Goal: Information Seeking & Learning: Learn about a topic

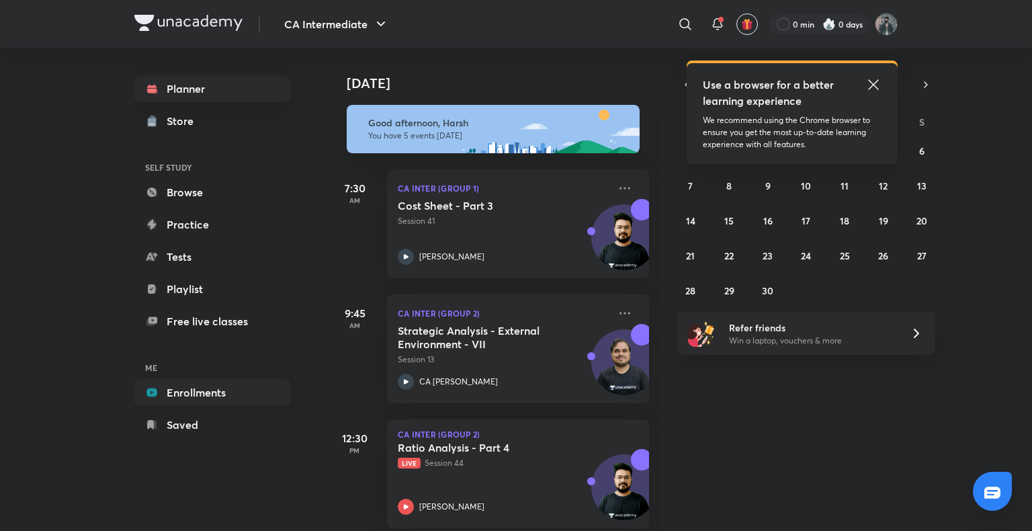
click at [191, 390] on link "Enrollments" at bounding box center [212, 392] width 156 height 27
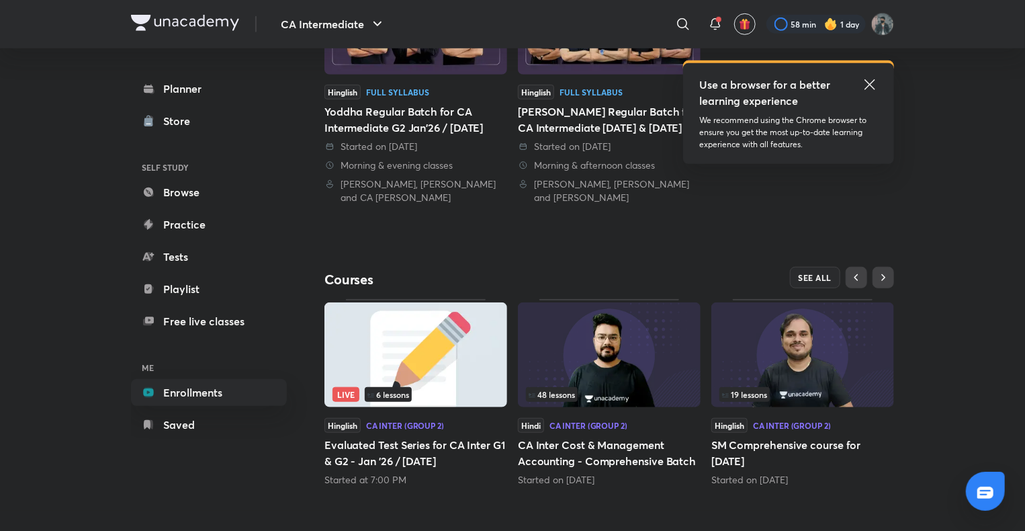
scroll to position [124, 0]
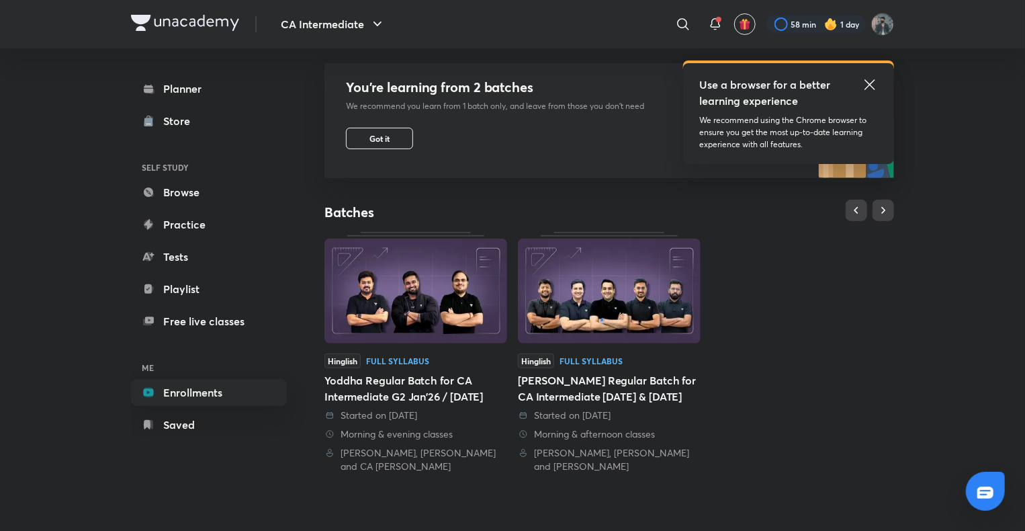
click at [613, 290] on img at bounding box center [609, 291] width 183 height 105
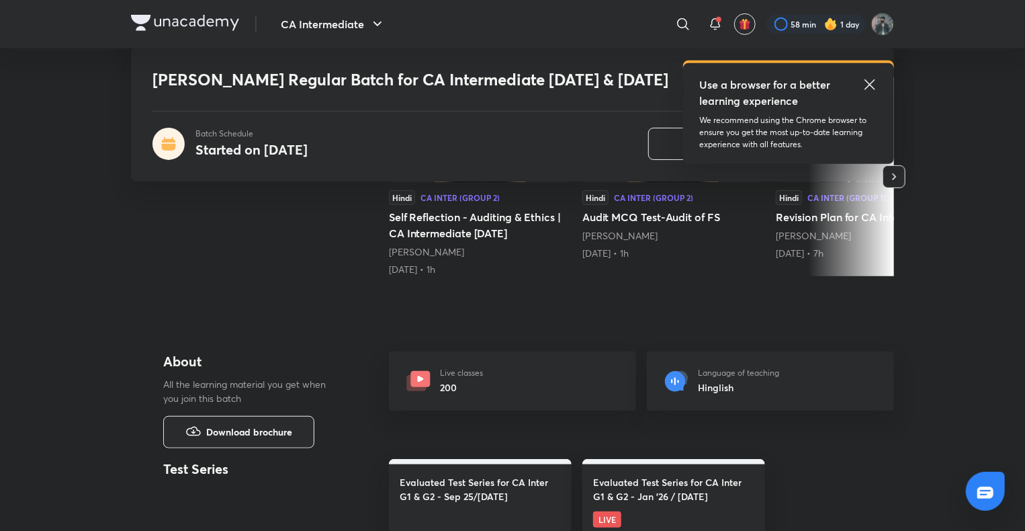
click at [870, 83] on icon at bounding box center [870, 85] width 16 height 16
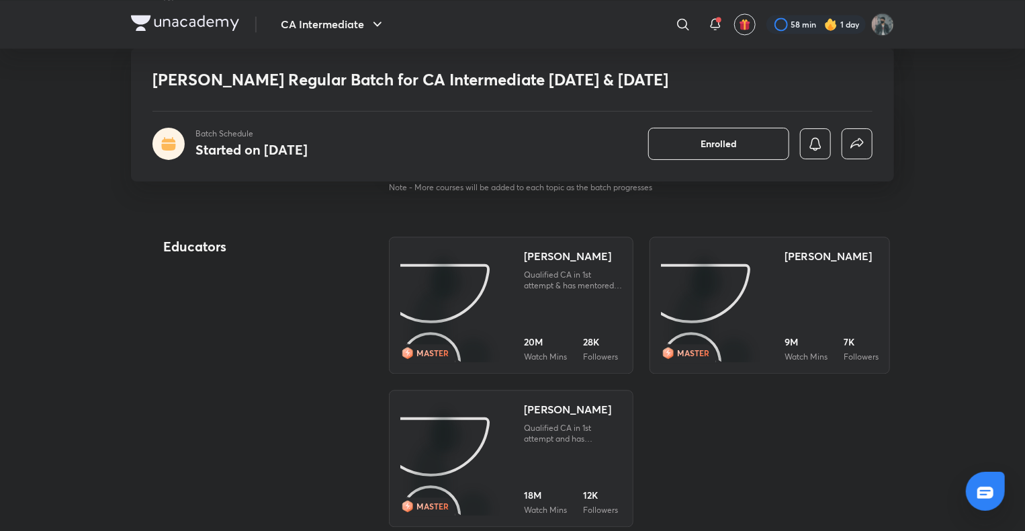
scroll to position [1411, 0]
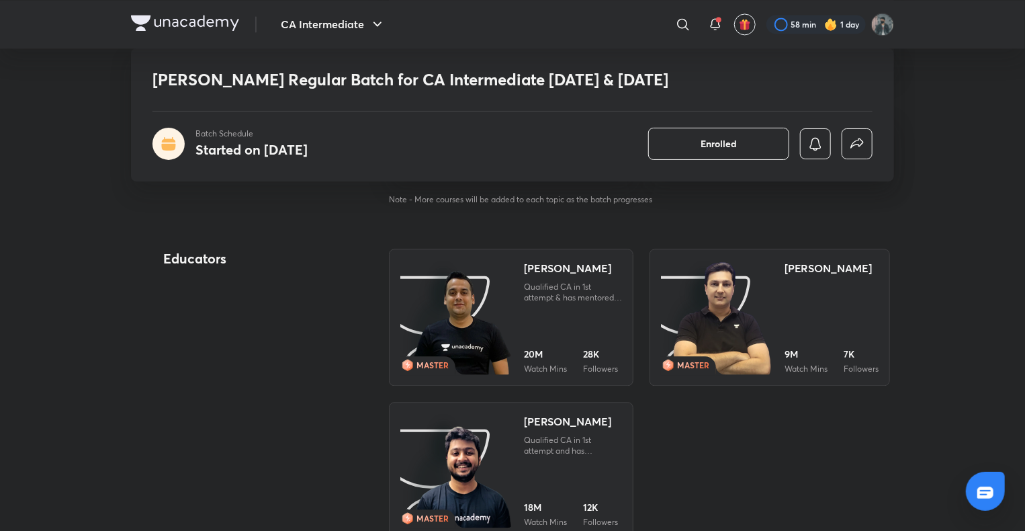
click at [751, 279] on img at bounding box center [722, 318] width 101 height 116
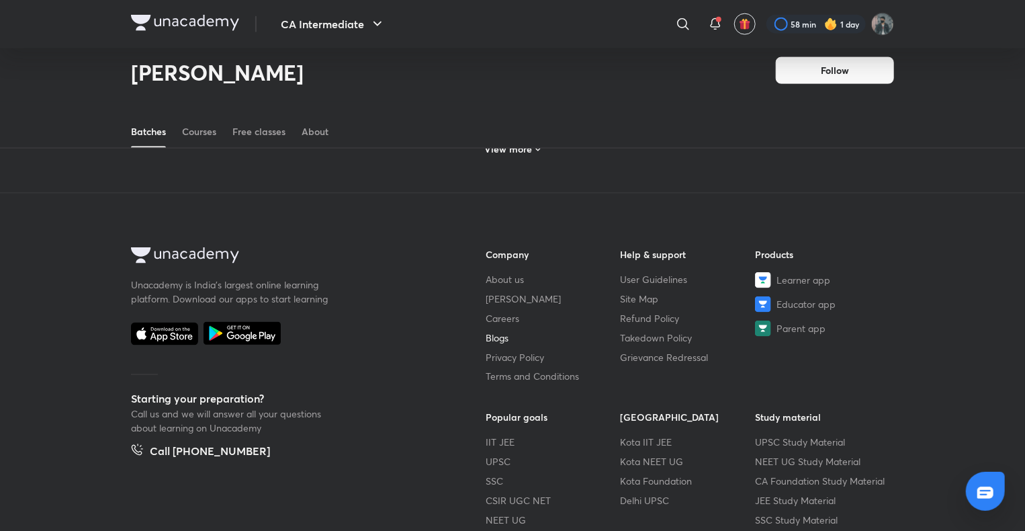
scroll to position [997, 0]
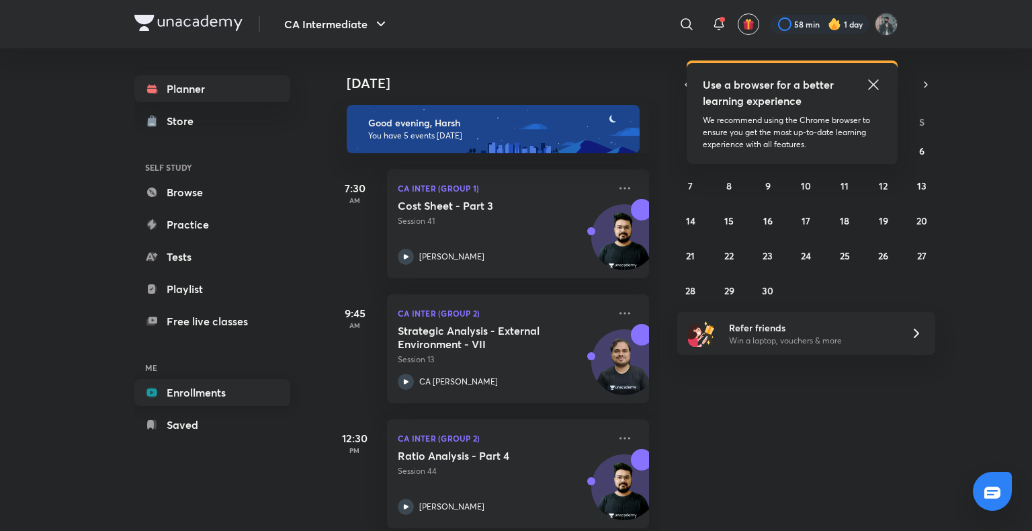
click at [173, 401] on link "Enrollments" at bounding box center [212, 392] width 156 height 27
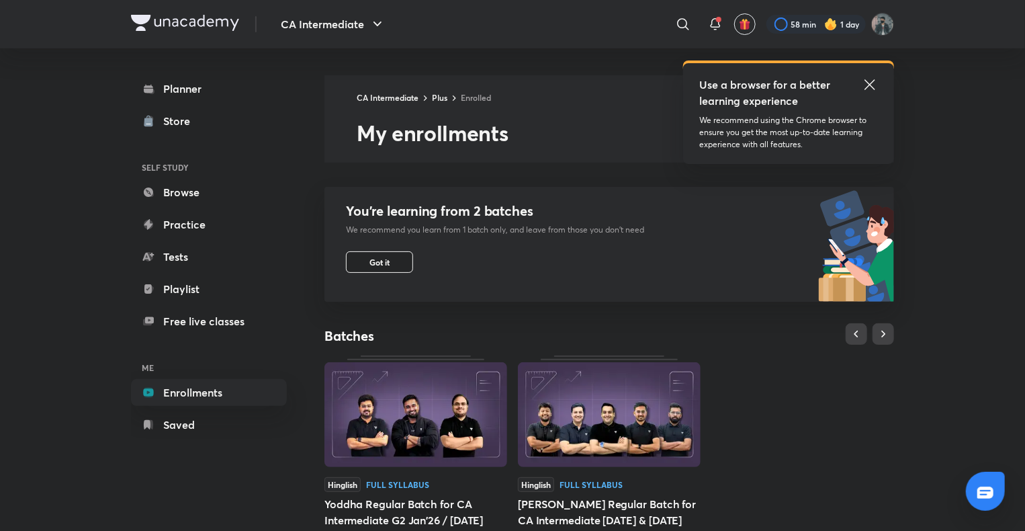
click at [398, 265] on button "Got it" at bounding box center [379, 261] width 67 height 21
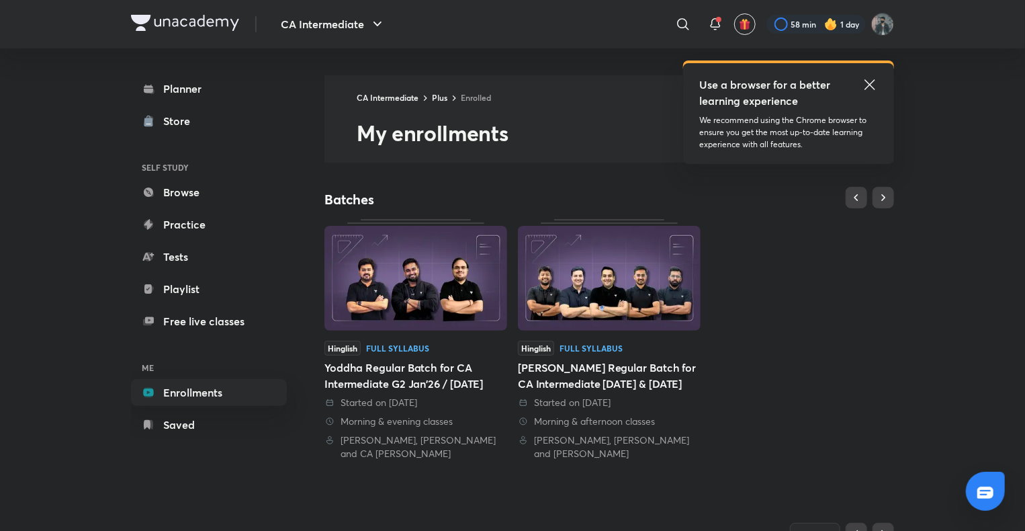
scroll to position [256, 0]
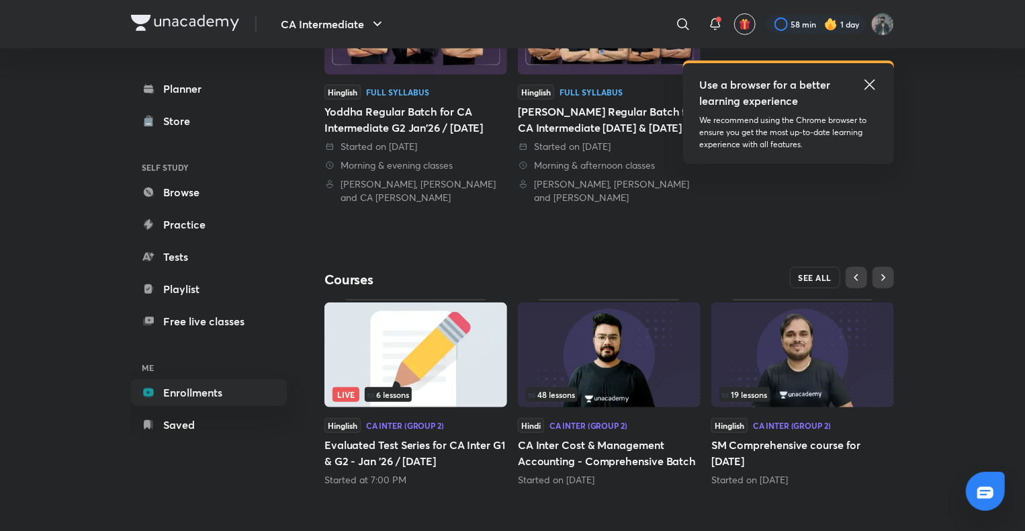
click at [804, 277] on span "SEE ALL" at bounding box center [816, 277] width 34 height 9
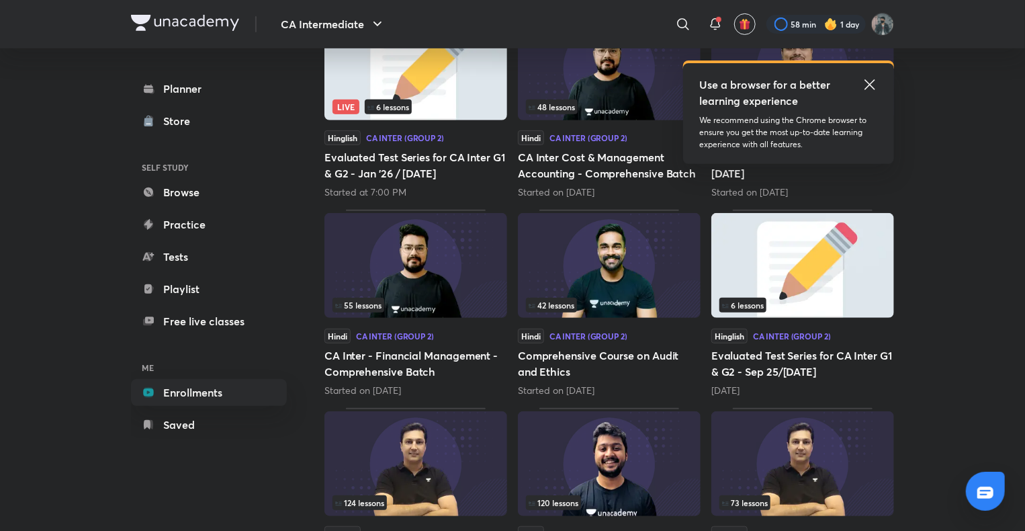
scroll to position [403, 0]
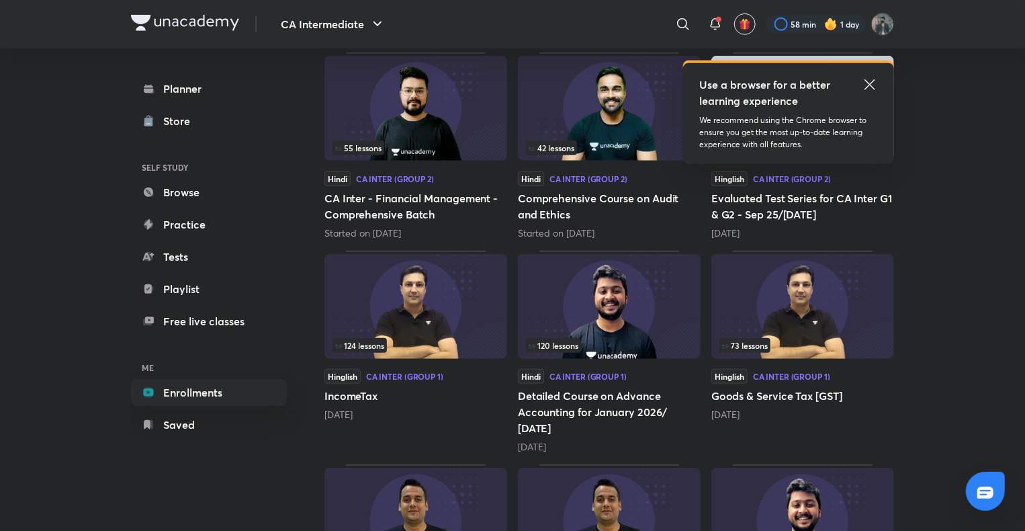
click at [418, 310] on img at bounding box center [416, 306] width 183 height 105
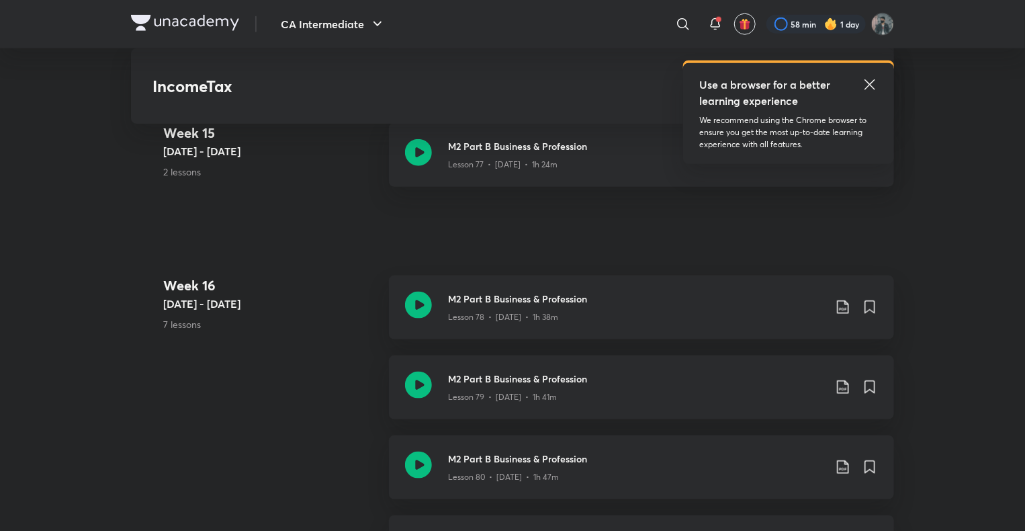
scroll to position [7972, 0]
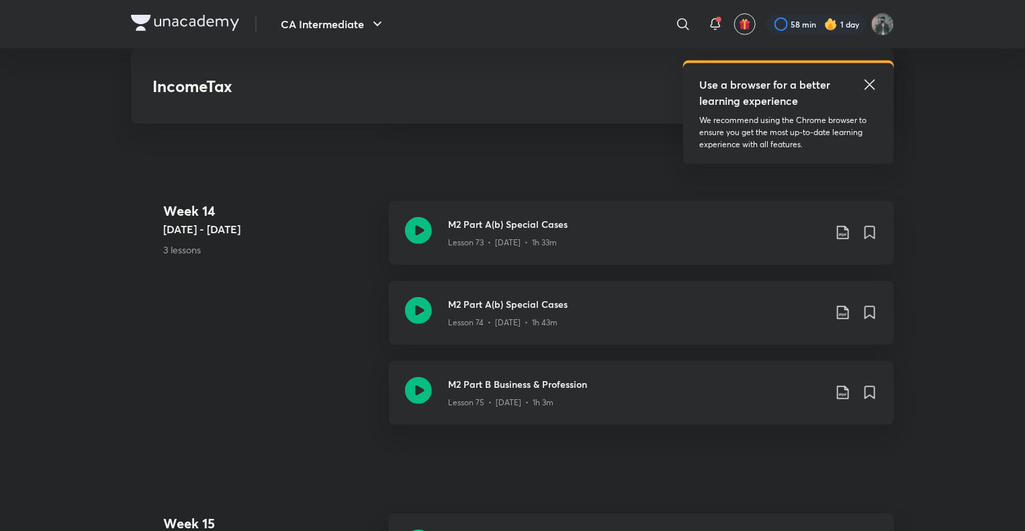
drag, startPoint x: 867, startPoint y: 89, endPoint x: 855, endPoint y: 103, distance: 18.5
click at [865, 89] on icon at bounding box center [870, 85] width 16 height 16
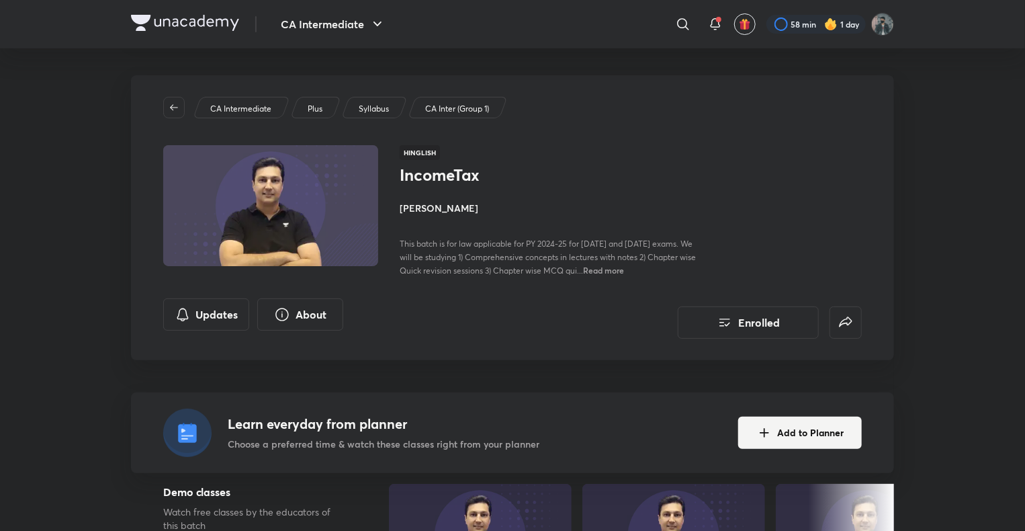
scroll to position [470, 0]
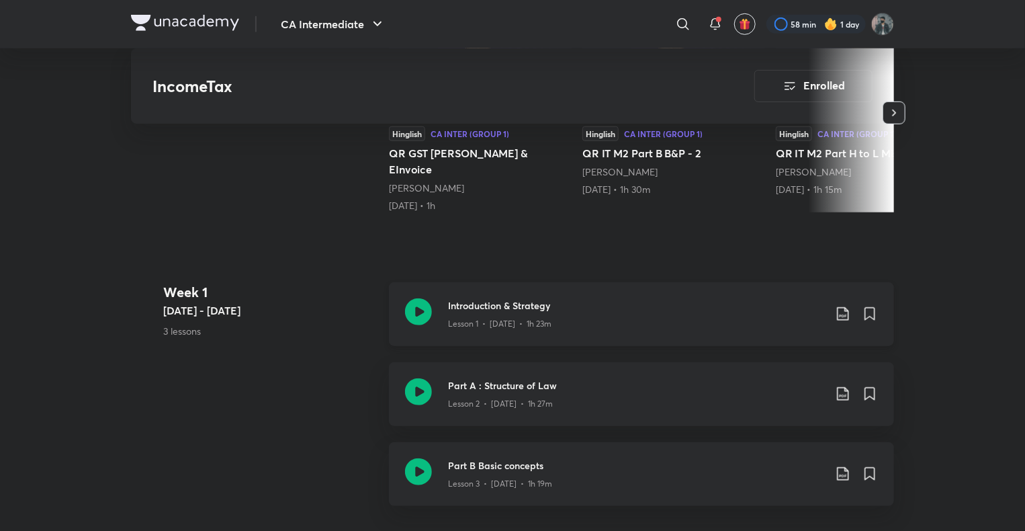
click at [429, 310] on icon at bounding box center [418, 311] width 27 height 27
click at [409, 308] on icon at bounding box center [418, 311] width 27 height 27
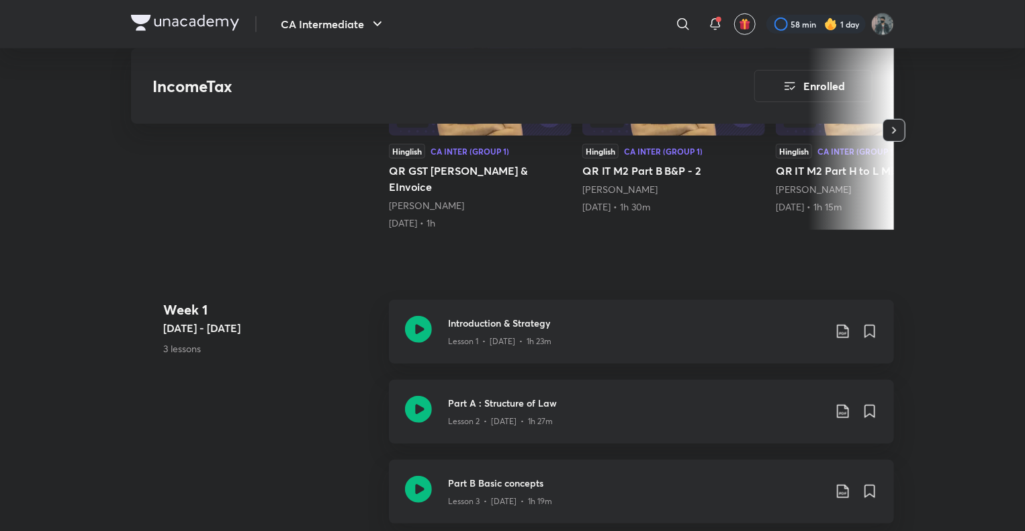
scroll to position [537, 0]
